Goal: Transaction & Acquisition: Purchase product/service

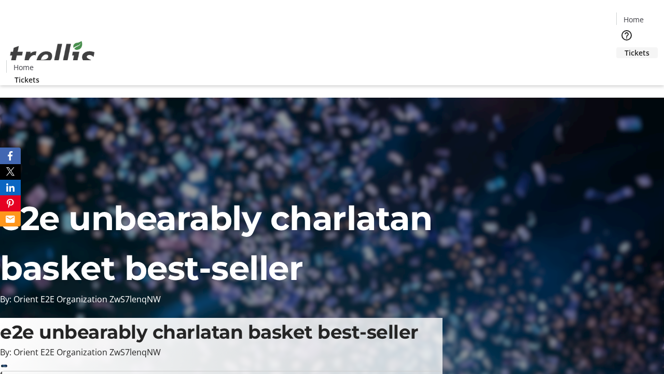
click at [625, 47] on span "Tickets" at bounding box center [637, 52] width 25 height 11
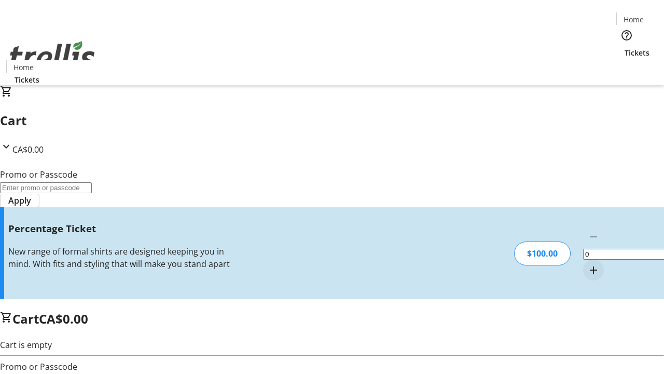
click at [587, 264] on mat-icon "Increment by one" at bounding box center [593, 270] width 12 height 12
type input "1"
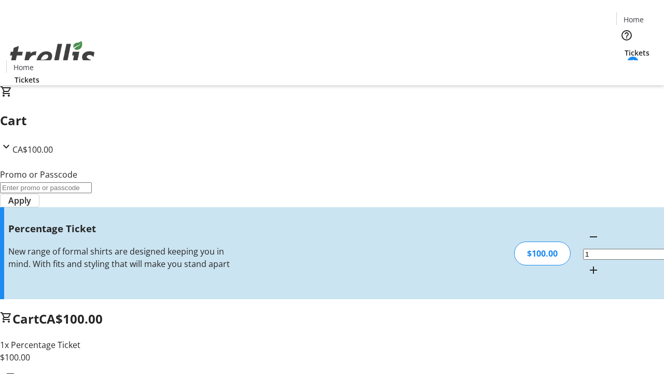
type input "BAR"
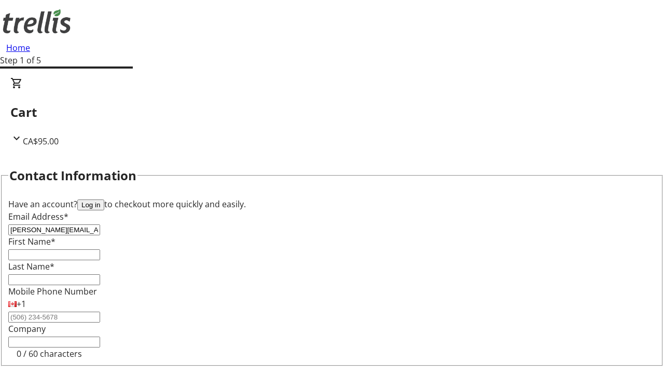
type input "[PERSON_NAME][EMAIL_ADDRESS][DOMAIN_NAME]"
type input "[PERSON_NAME]"
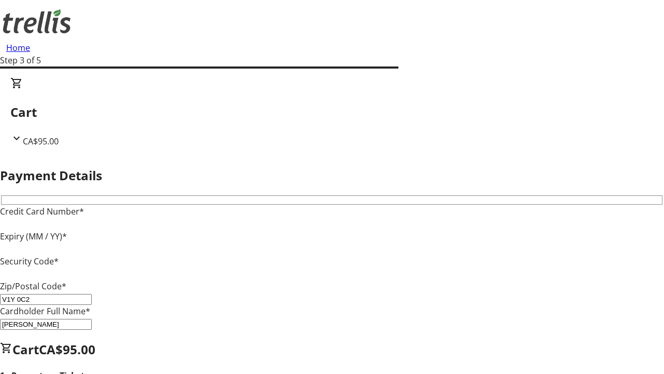
type input "V1Y 0C2"
